Goal: Find specific page/section: Find specific page/section

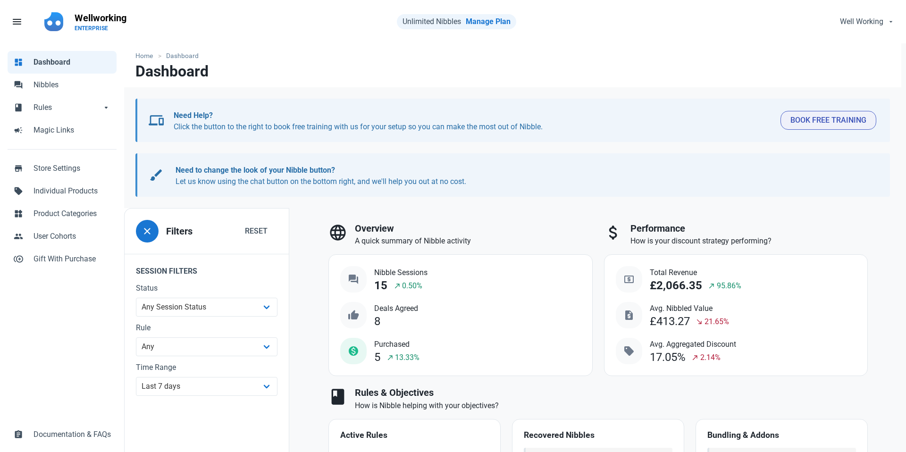
select select "7d"
click at [38, 88] on span "Nibbles" at bounding box center [71, 84] width 77 height 11
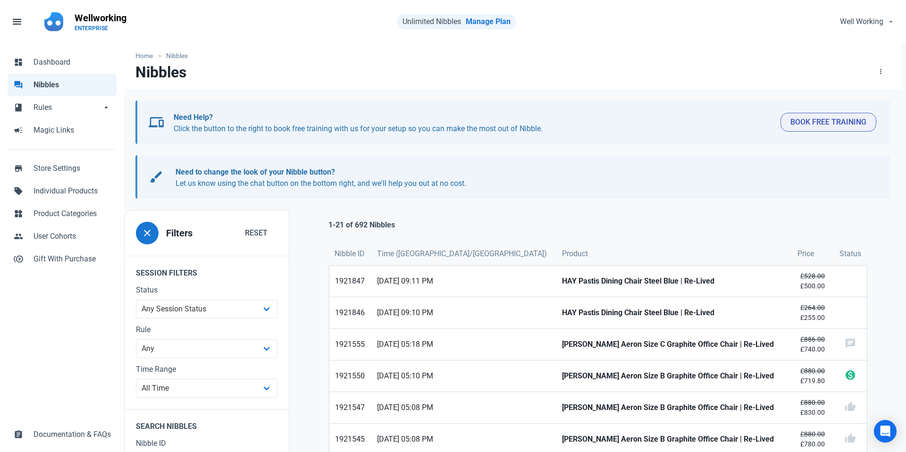
scroll to position [6, 0]
